Goal: Information Seeking & Learning: Learn about a topic

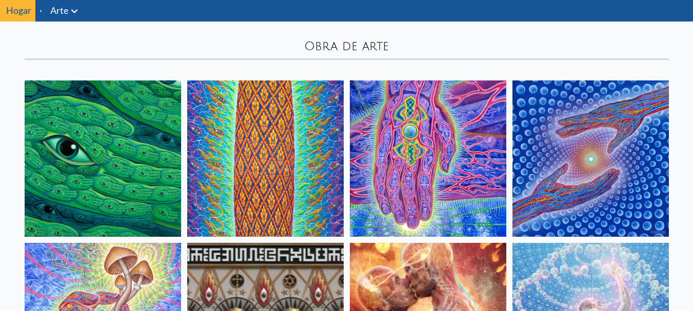
scroll to position [51, 0]
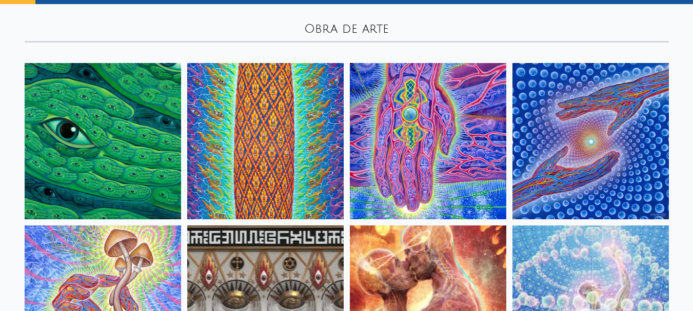
click at [596, 144] on img at bounding box center [590, 141] width 156 height 156
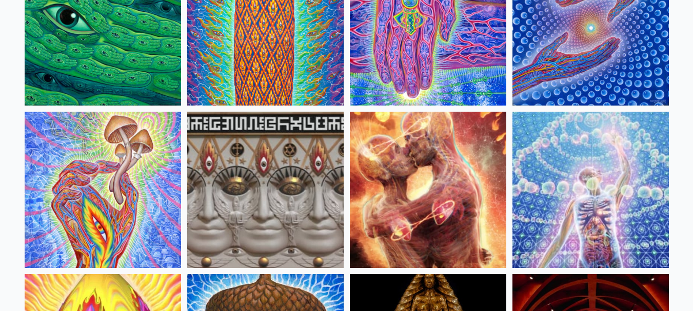
scroll to position [256, 0]
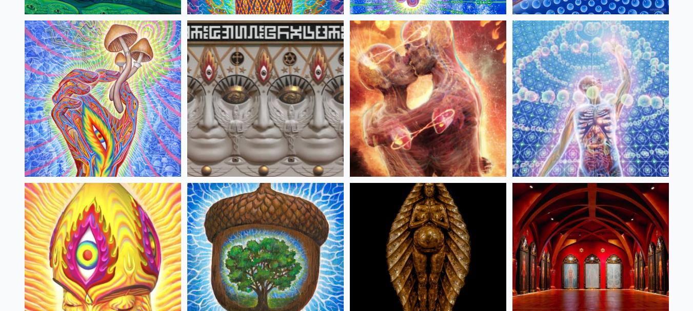
click at [588, 128] on img at bounding box center [590, 99] width 156 height 156
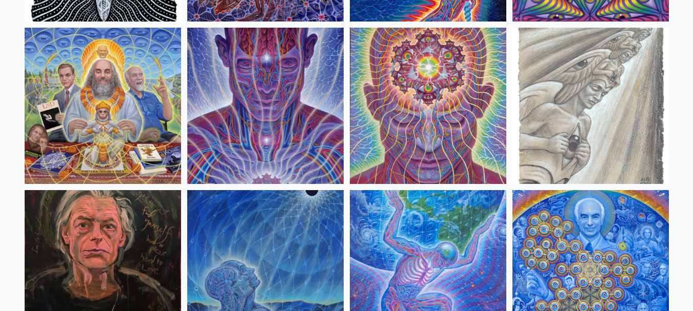
scroll to position [1230, 0]
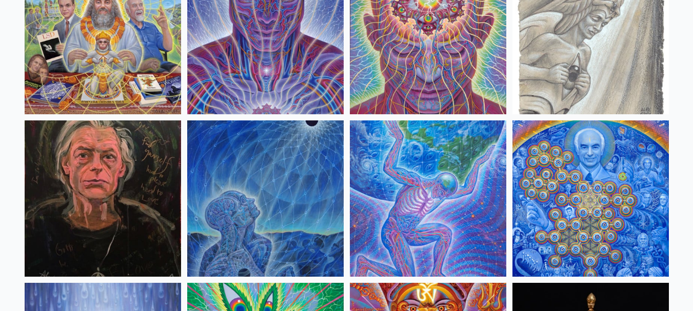
scroll to position [1435, 0]
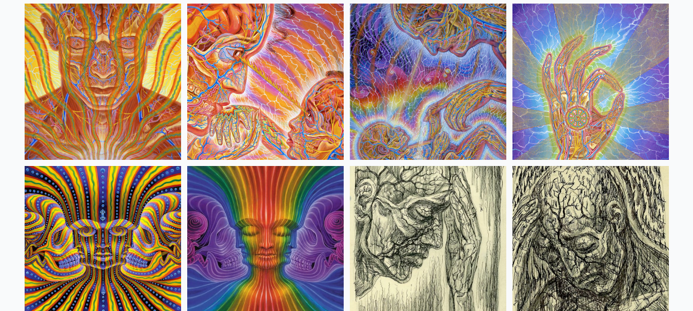
scroll to position [5962, 0]
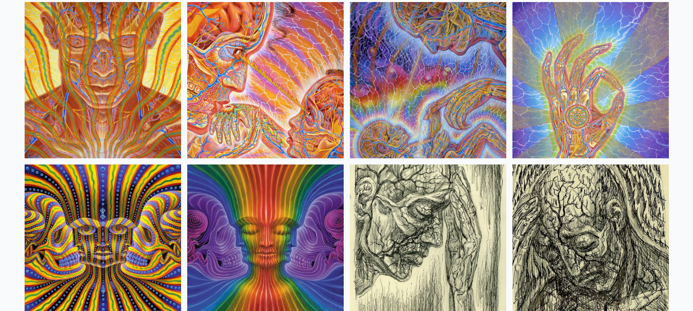
click at [66, 48] on img at bounding box center [103, 80] width 156 height 156
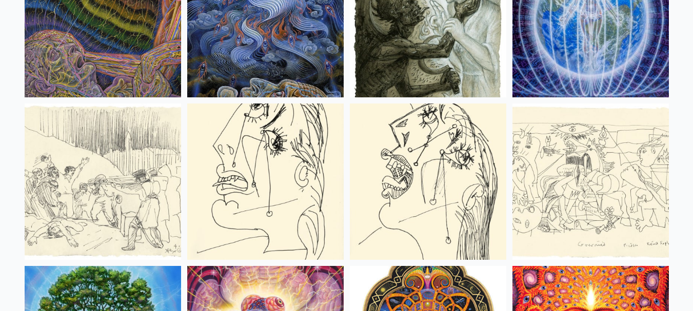
scroll to position [6680, 0]
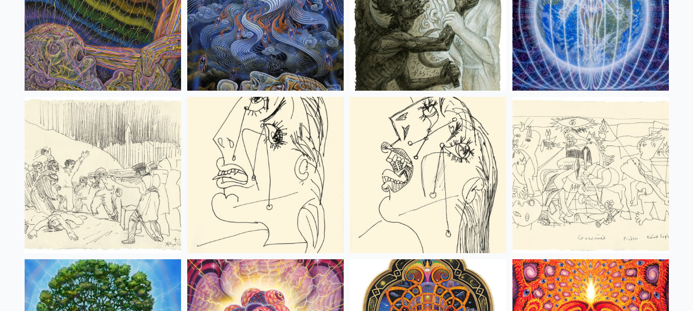
click at [619, 43] on img at bounding box center [590, 12] width 156 height 156
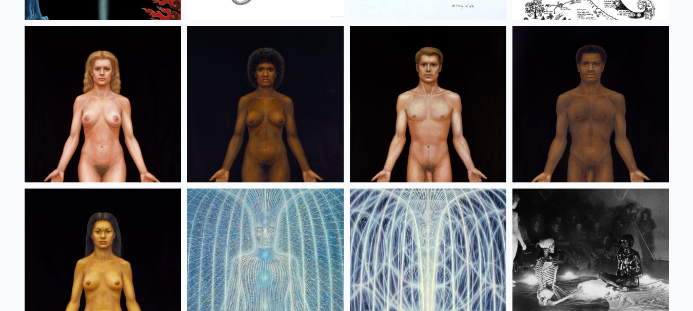
scroll to position [12370, 0]
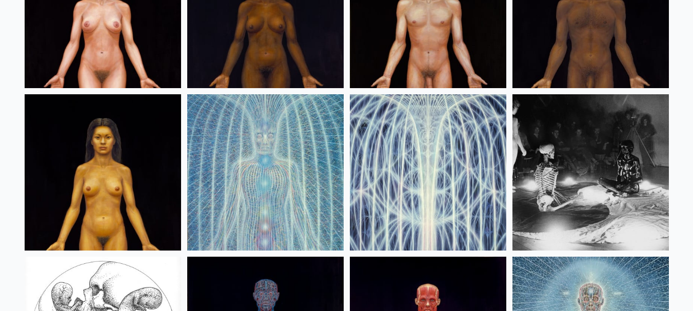
click at [290, 158] on img at bounding box center [265, 172] width 156 height 156
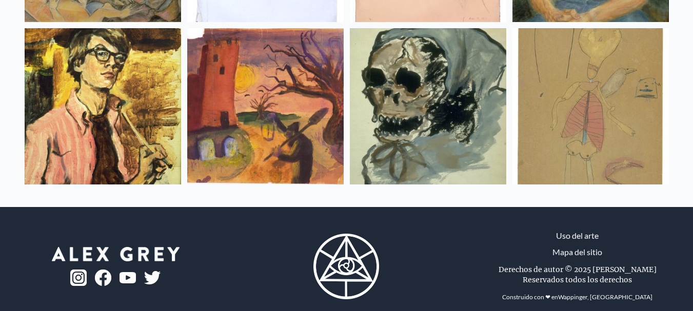
scroll to position [13751, 0]
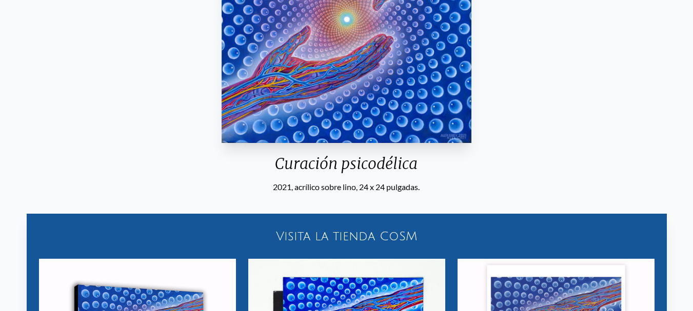
scroll to position [4, 0]
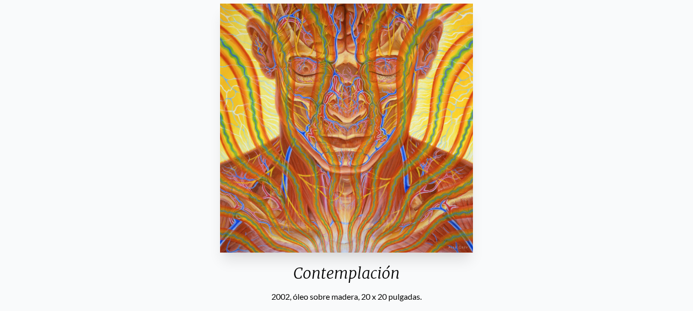
scroll to position [50, 0]
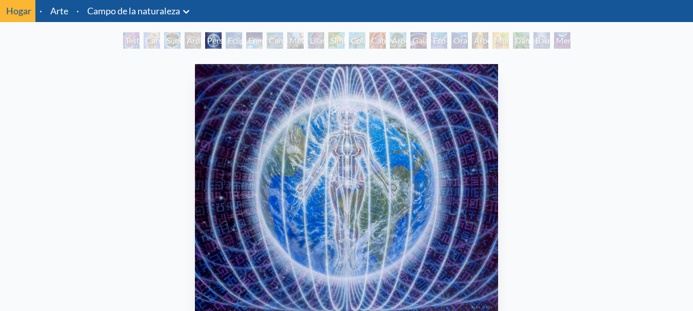
scroll to position [51, 0]
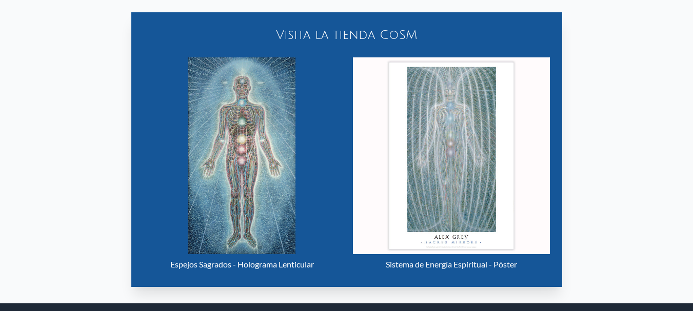
scroll to position [461, 0]
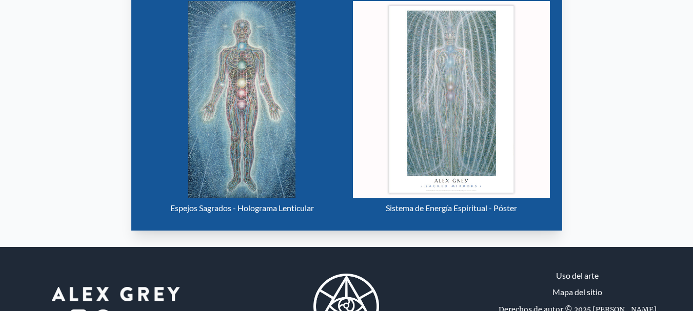
click at [252, 115] on img "16 / 23" at bounding box center [242, 99] width 108 height 197
